Goal: Find specific page/section: Find specific page/section

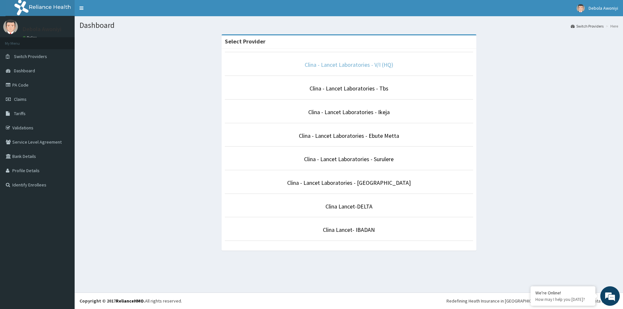
click at [345, 63] on link "Clina - Lancet Laboratories - V/I (HQ)" at bounding box center [349, 64] width 89 height 7
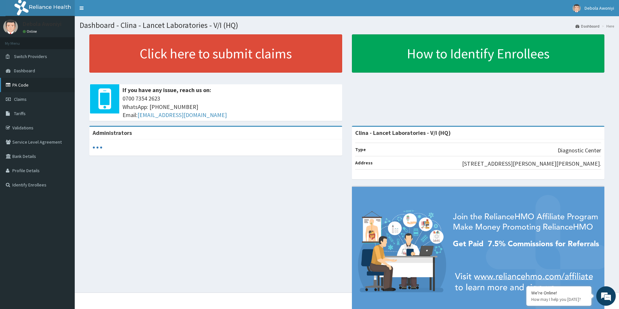
click at [21, 85] on link "PA Code" at bounding box center [37, 85] width 75 height 14
